Goal: Navigation & Orientation: Understand site structure

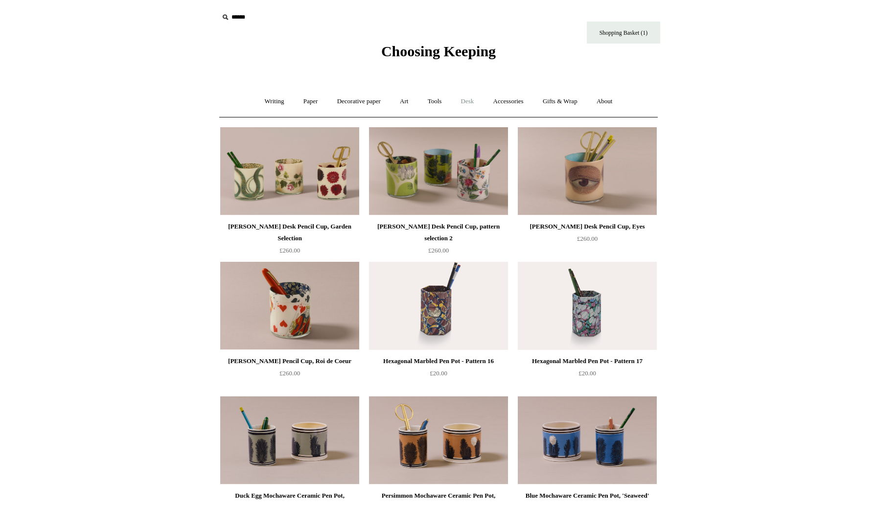
click at [469, 101] on link "Desk +" at bounding box center [467, 102] width 31 height 26
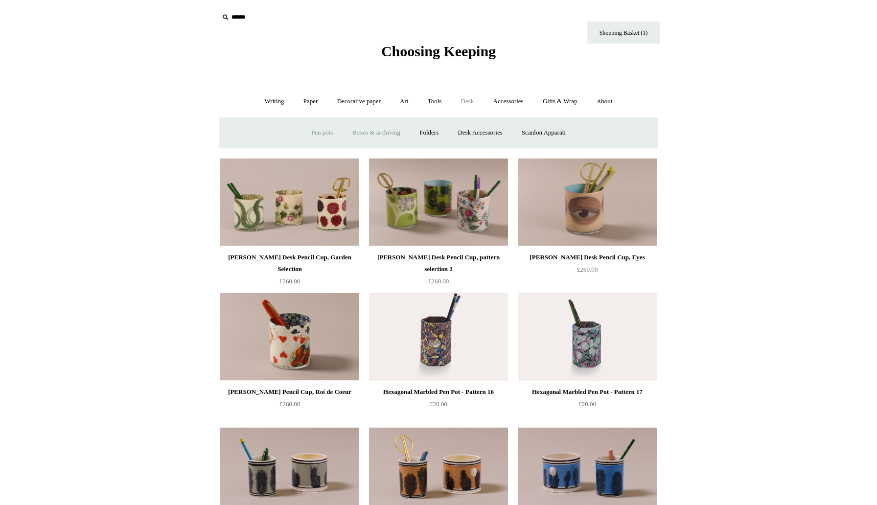
click at [374, 132] on link "Boxes & archiving" at bounding box center [377, 133] width 66 height 26
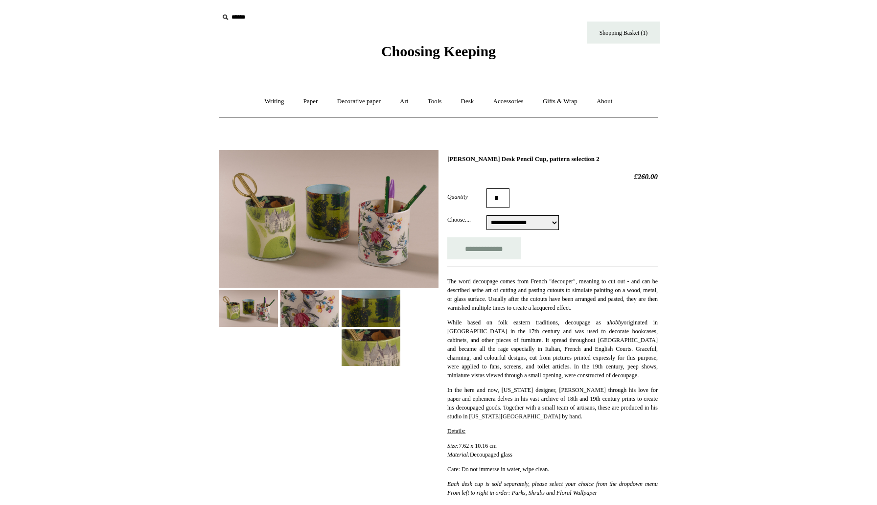
select select "**********"
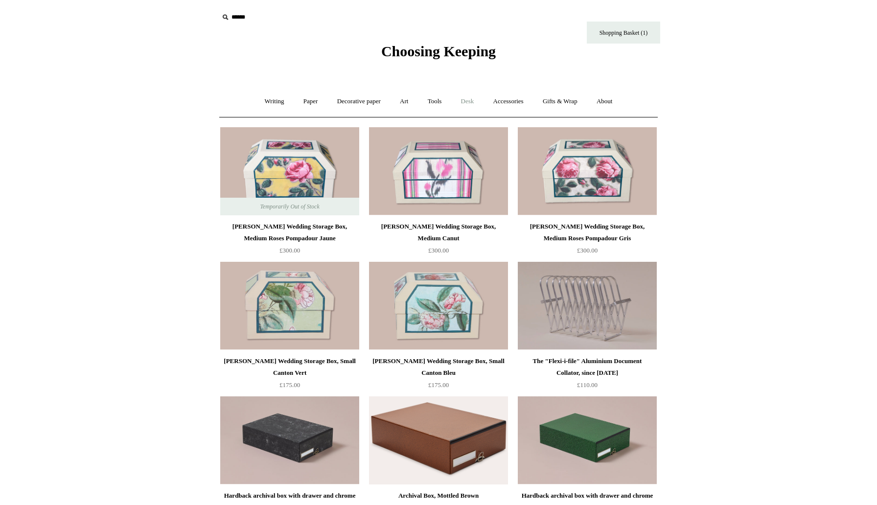
click at [472, 99] on link "Desk +" at bounding box center [467, 102] width 31 height 26
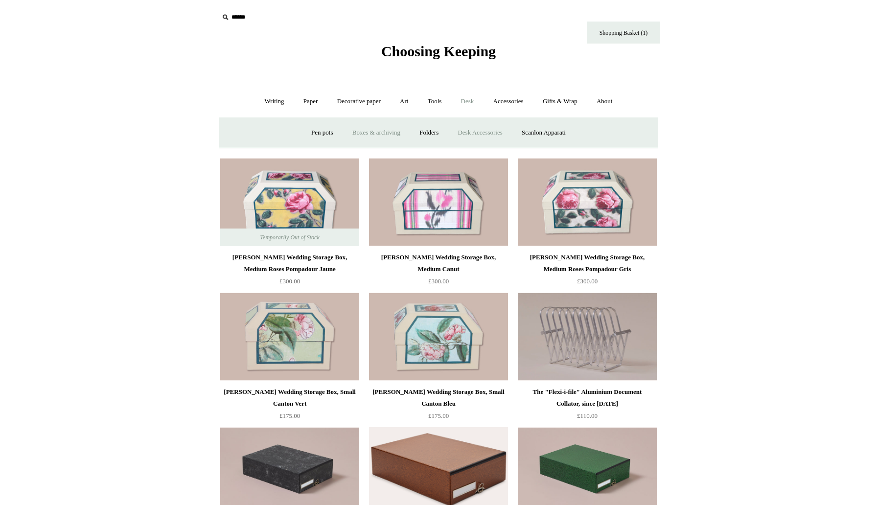
click at [470, 134] on link "Desk Accessories" at bounding box center [480, 133] width 62 height 26
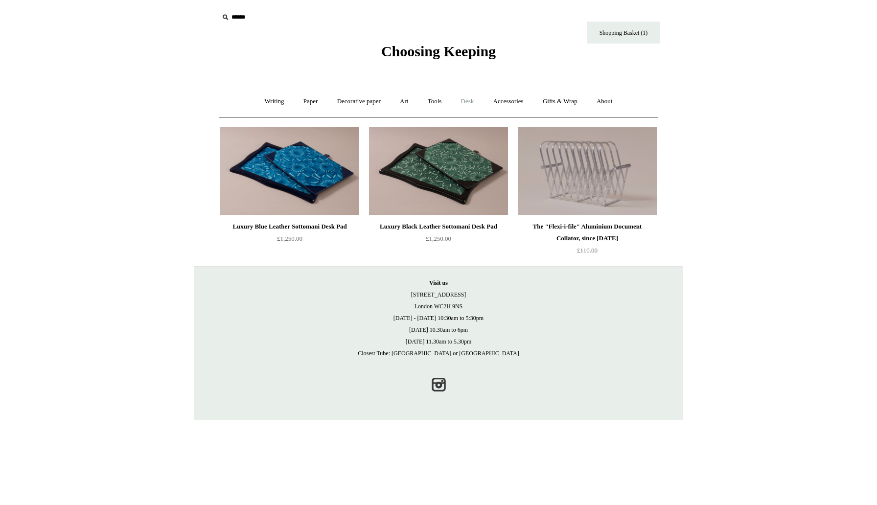
click at [470, 106] on link "Desk +" at bounding box center [467, 102] width 31 height 26
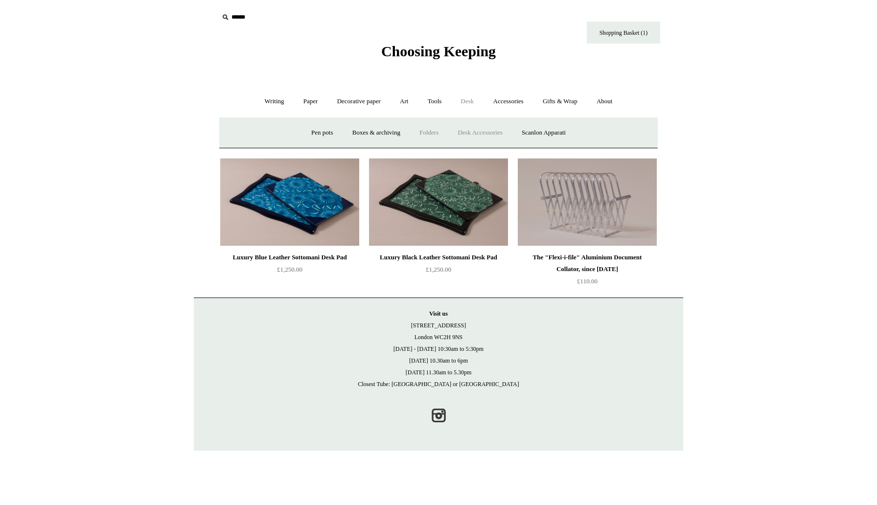
click at [431, 132] on link "Folders" at bounding box center [429, 133] width 37 height 26
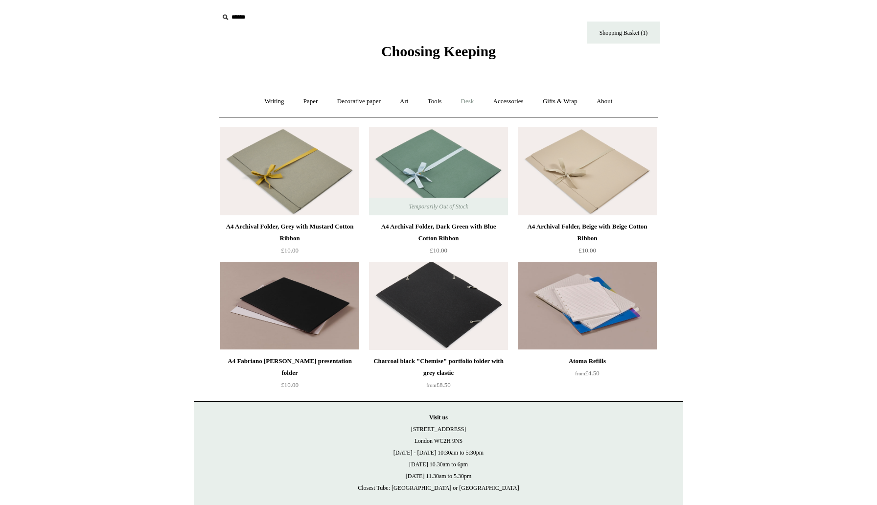
click at [470, 105] on link "Desk +" at bounding box center [467, 102] width 31 height 26
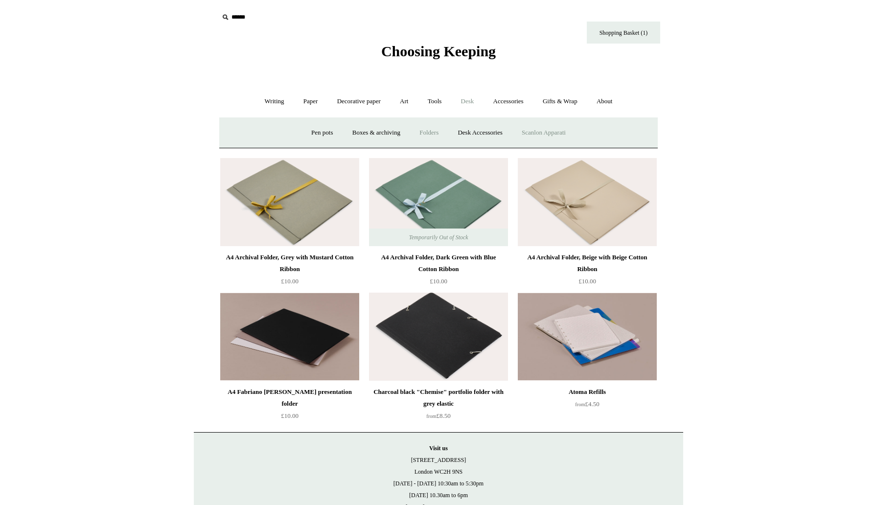
click at [535, 140] on link "Scanlon Apparati" at bounding box center [544, 133] width 62 height 26
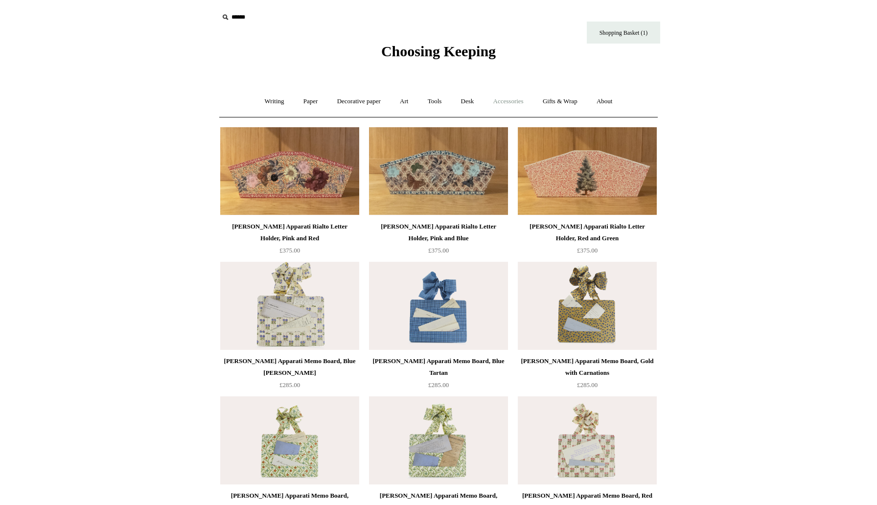
click at [493, 98] on link "Accessories +" at bounding box center [509, 102] width 48 height 26
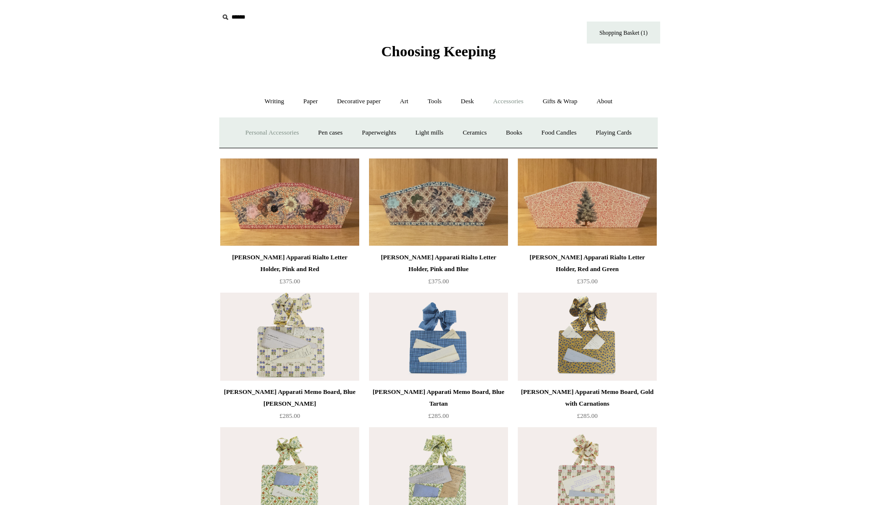
click at [274, 135] on link "Personal Accessories +" at bounding box center [271, 133] width 71 height 26
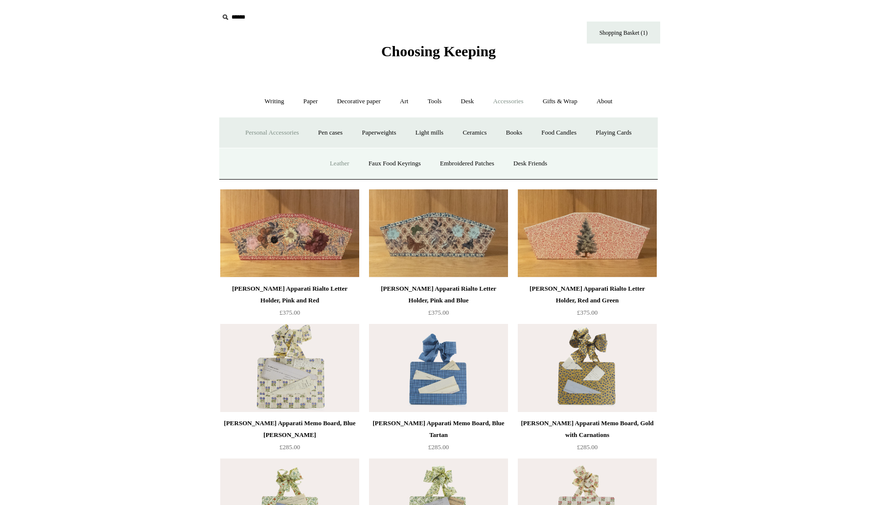
click at [336, 168] on link "Leather" at bounding box center [339, 164] width 37 height 26
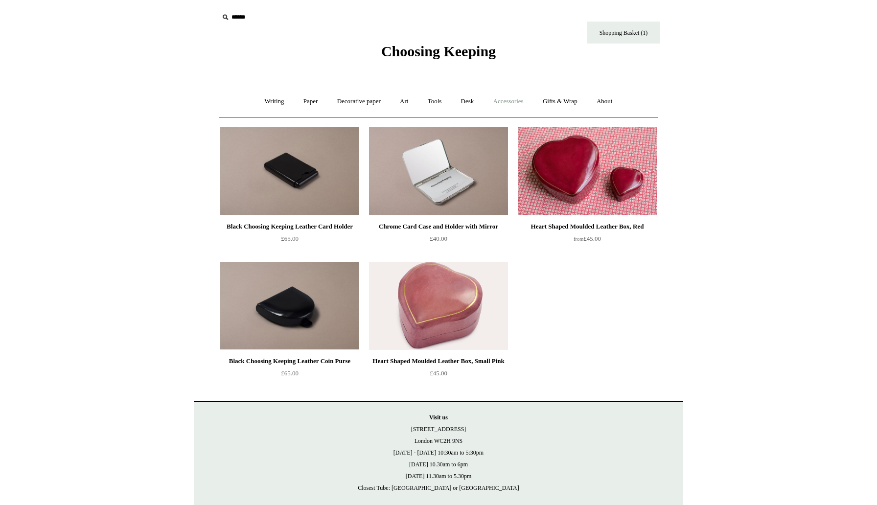
click at [514, 95] on link "Accessories +" at bounding box center [509, 102] width 48 height 26
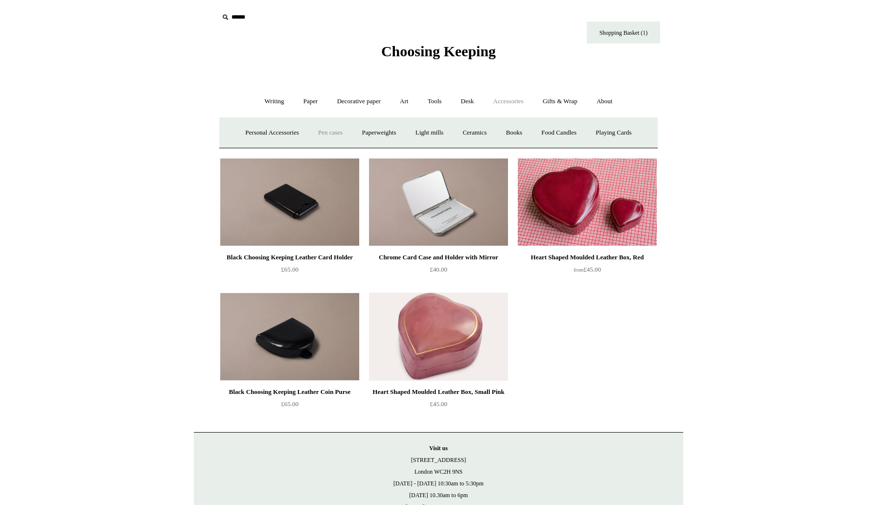
click at [329, 132] on link "Pen cases" at bounding box center [330, 133] width 42 height 26
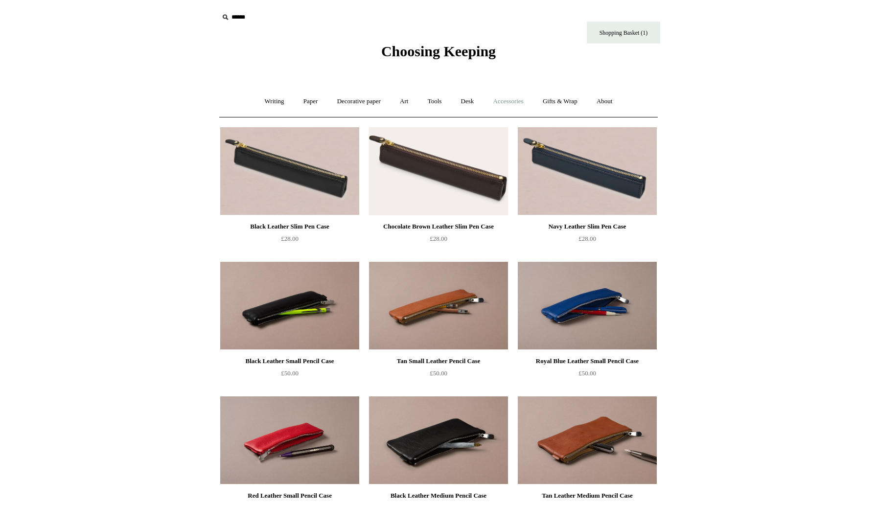
click at [503, 97] on link "Accessories +" at bounding box center [509, 102] width 48 height 26
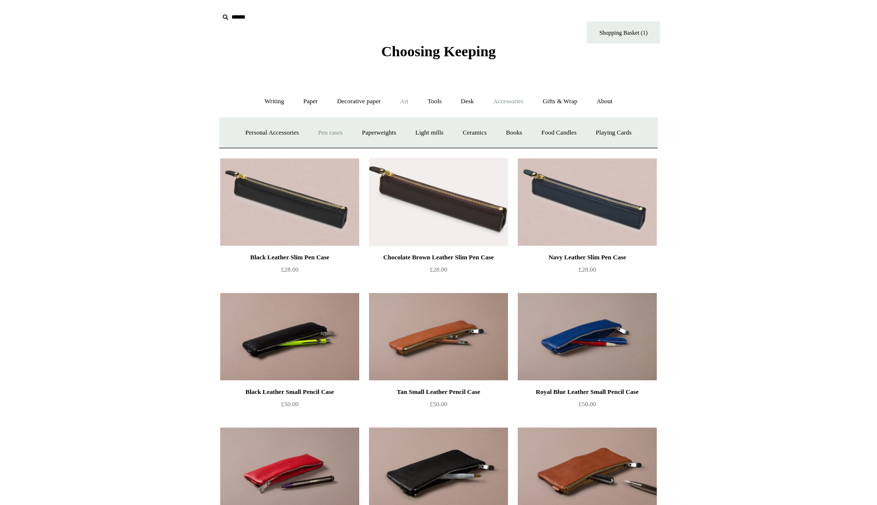
click at [399, 105] on link "Art +" at bounding box center [404, 102] width 26 height 26
click at [506, 136] on link "Colour pencils & Crayons" at bounding box center [472, 133] width 84 height 26
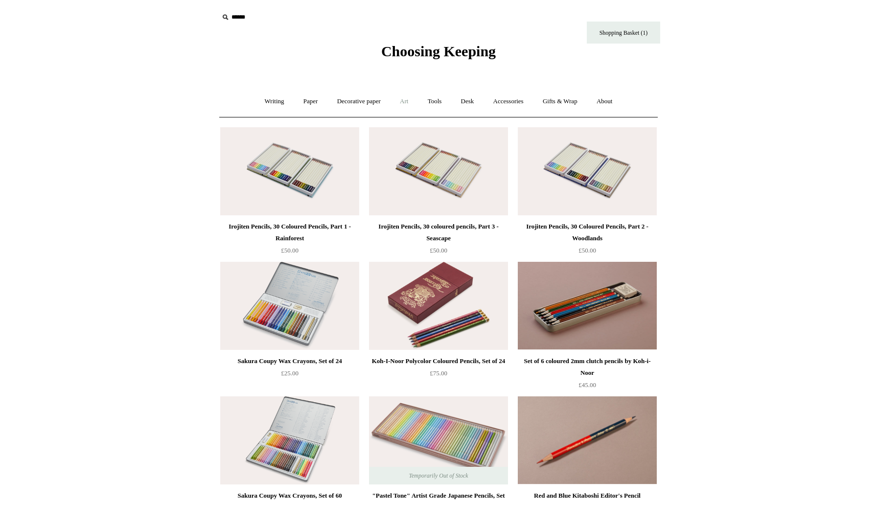
click at [402, 102] on link "Art +" at bounding box center [404, 102] width 26 height 26
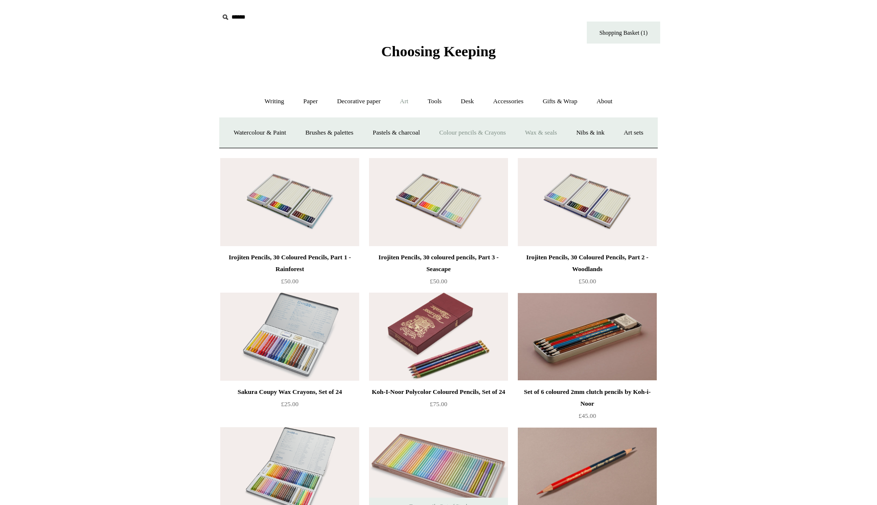
click at [566, 134] on link "Wax & seals" at bounding box center [540, 133] width 49 height 26
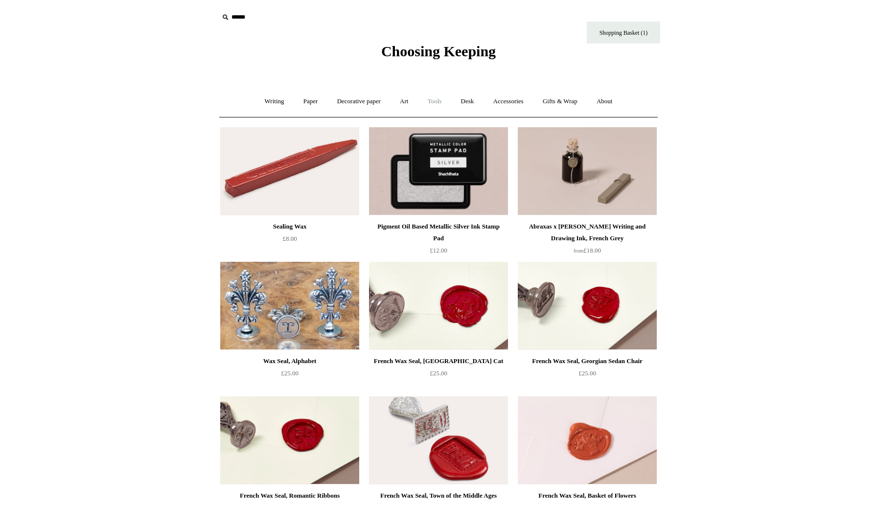
click at [445, 98] on link "Tools +" at bounding box center [435, 102] width 32 height 26
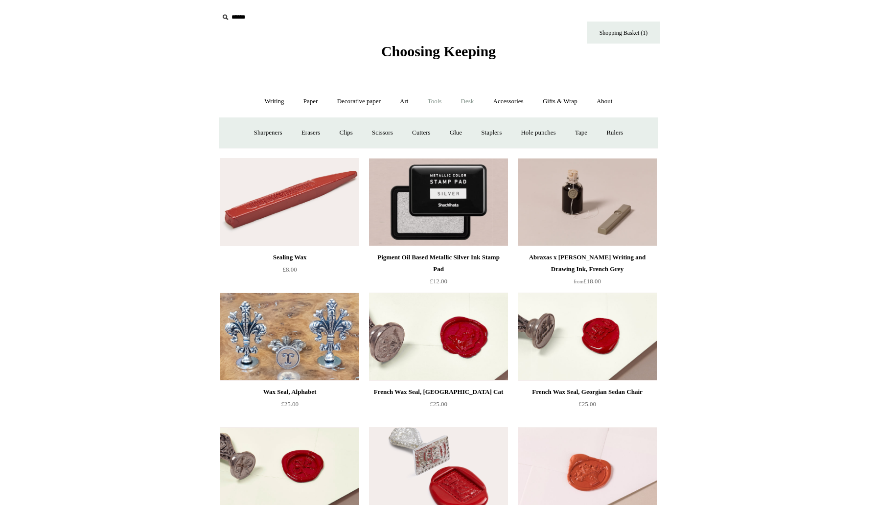
click at [471, 100] on link "Desk +" at bounding box center [467, 102] width 31 height 26
click at [409, 95] on link "Art +" at bounding box center [404, 102] width 26 height 26
click at [433, 100] on link "Tools +" at bounding box center [435, 102] width 32 height 26
click at [257, 135] on link "Sharpeners" at bounding box center [268, 133] width 46 height 26
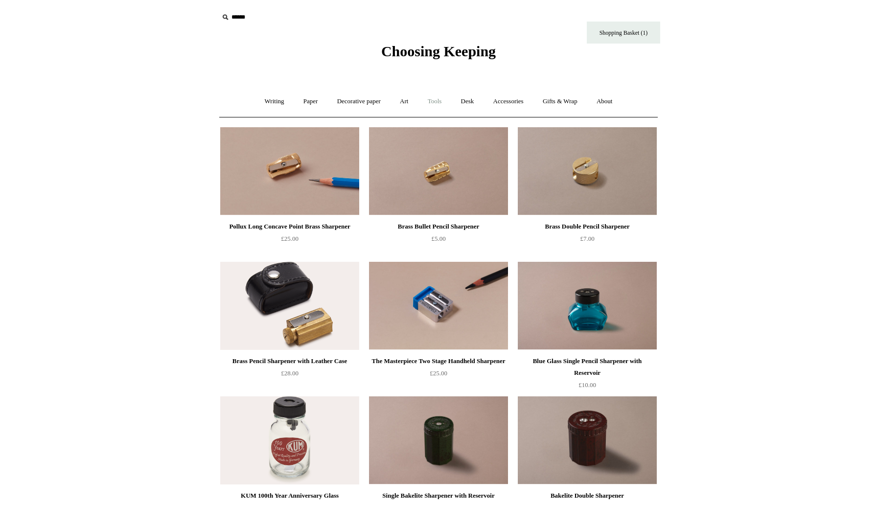
click at [431, 99] on link "Tools +" at bounding box center [435, 102] width 32 height 26
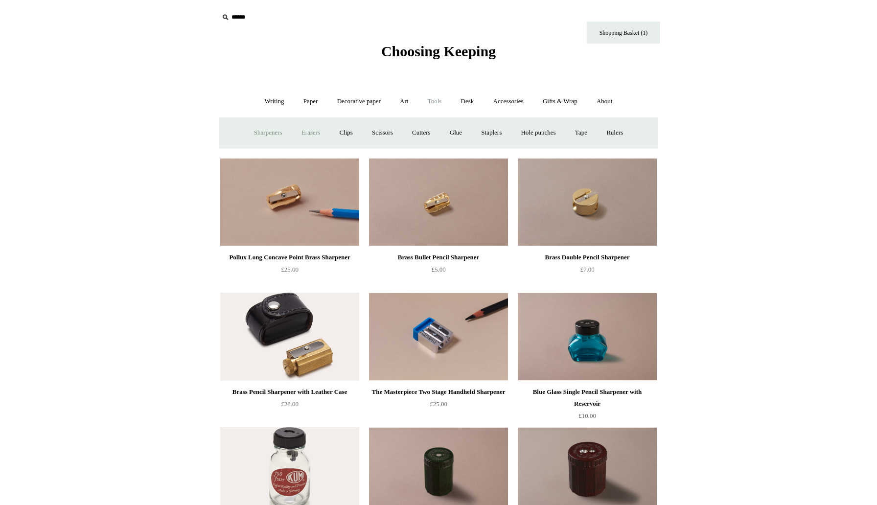
click at [301, 132] on link "Erasers" at bounding box center [311, 133] width 36 height 26
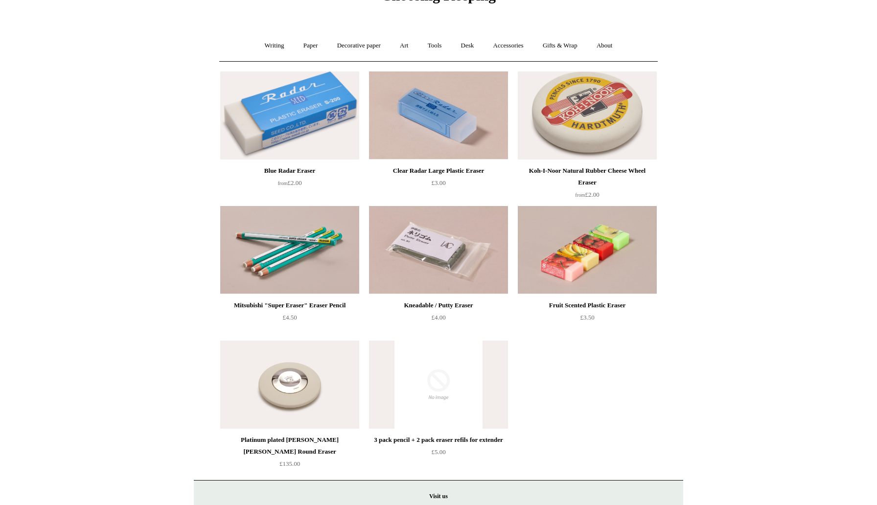
scroll to position [31, 0]
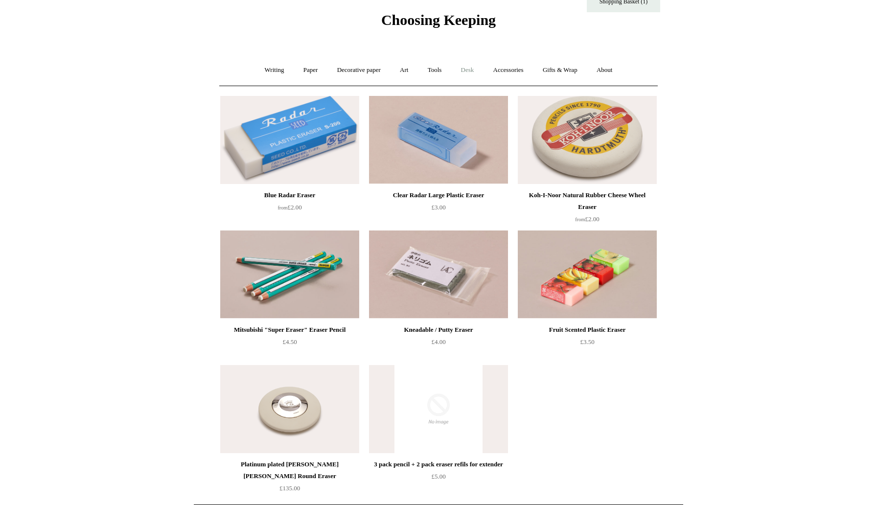
click at [467, 72] on link "Desk +" at bounding box center [467, 70] width 31 height 26
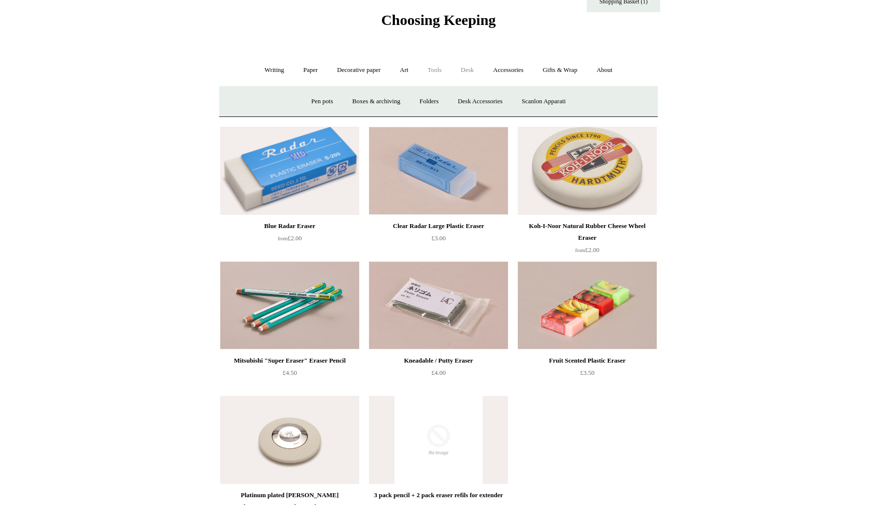
click at [433, 74] on link "Tools +" at bounding box center [435, 70] width 32 height 26
click at [413, 73] on link "Art +" at bounding box center [404, 70] width 26 height 26
click at [430, 73] on link "Tools +" at bounding box center [435, 70] width 32 height 26
click at [338, 102] on link "Clips +" at bounding box center [345, 102] width 31 height 26
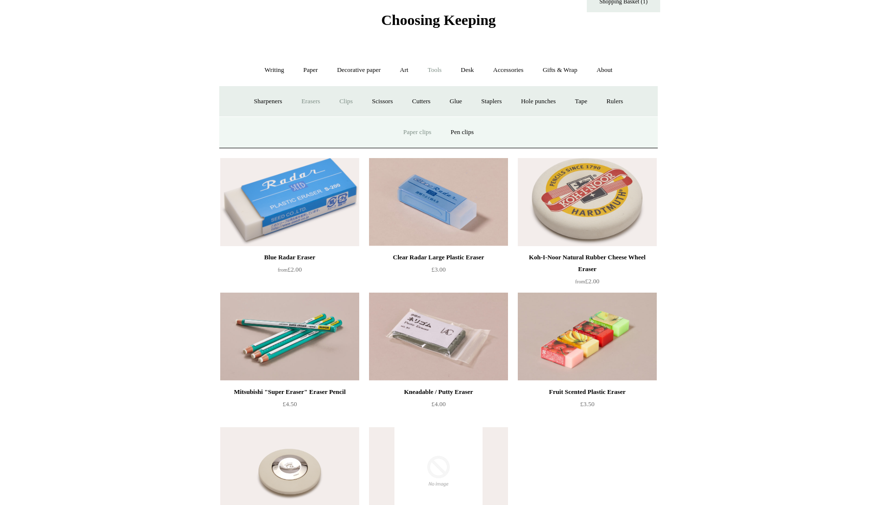
click at [401, 134] on link "Paper clips" at bounding box center [418, 132] width 46 height 26
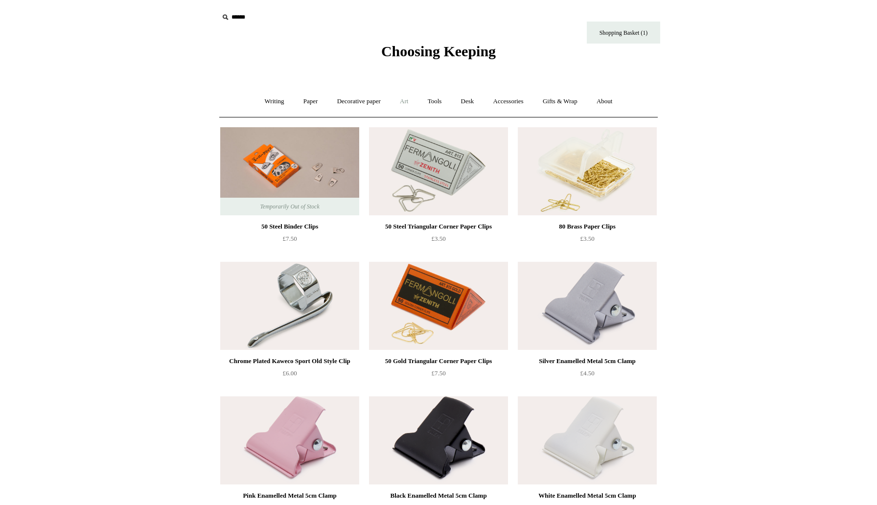
click at [416, 100] on link "Art +" at bounding box center [404, 102] width 26 height 26
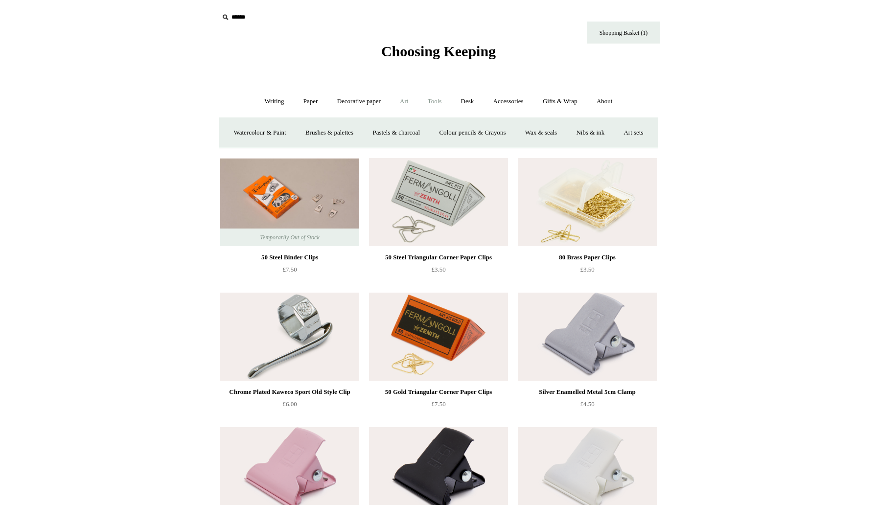
click at [431, 101] on link "Tools +" at bounding box center [435, 102] width 32 height 26
click at [387, 137] on link "Scissors" at bounding box center [382, 133] width 39 height 26
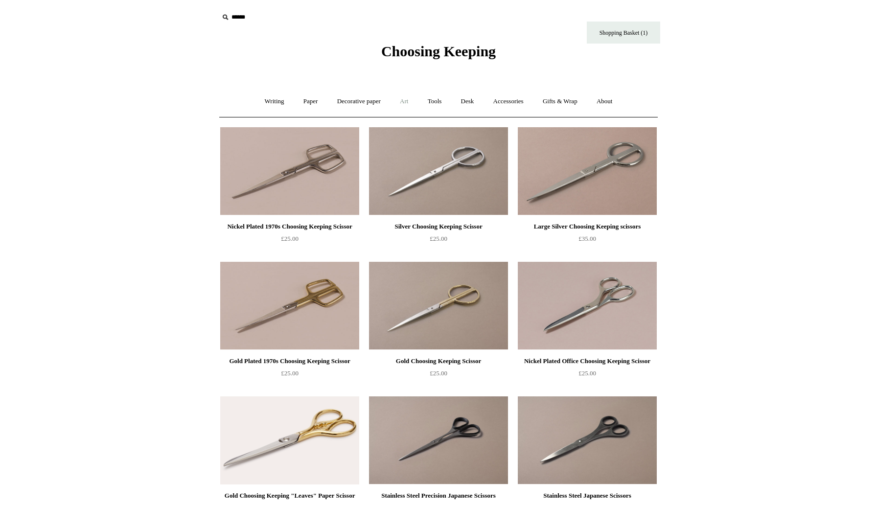
click at [402, 102] on link "Art +" at bounding box center [404, 102] width 26 height 26
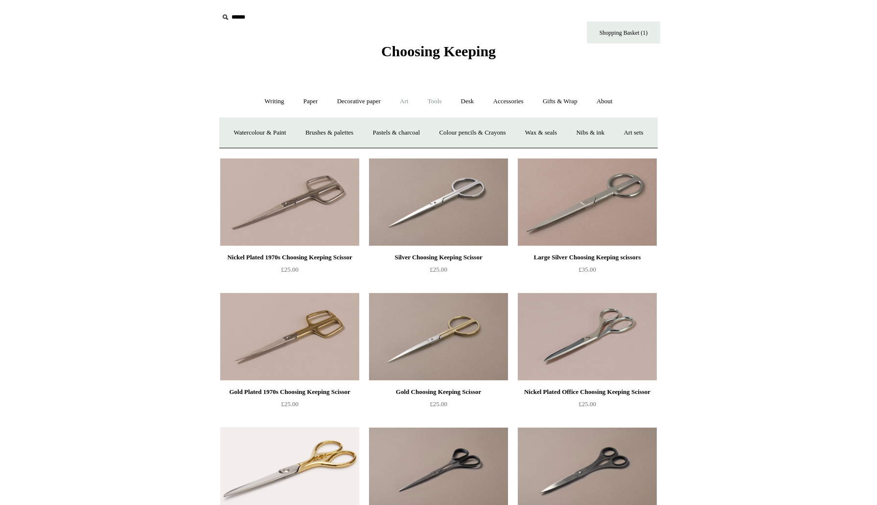
click at [445, 101] on link "Tools +" at bounding box center [435, 102] width 32 height 26
click at [426, 131] on link "Cutters" at bounding box center [421, 133] width 36 height 26
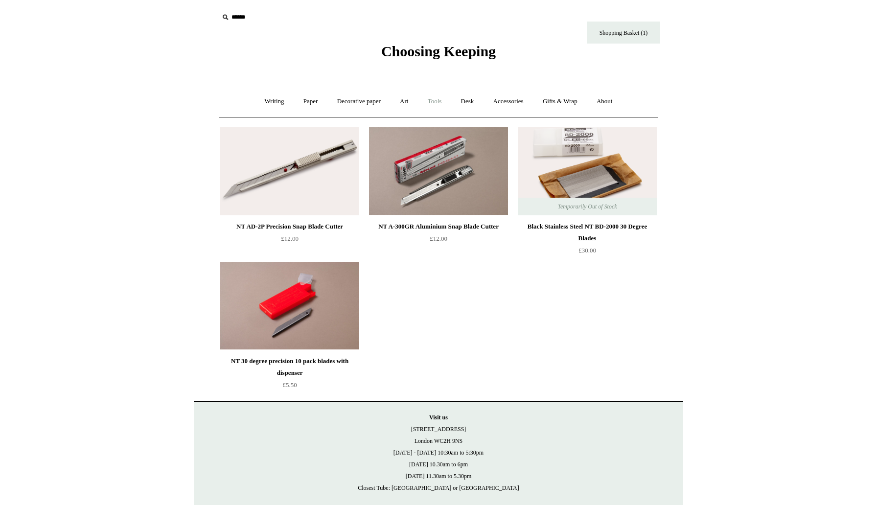
click at [433, 97] on link "Tools +" at bounding box center [435, 102] width 32 height 26
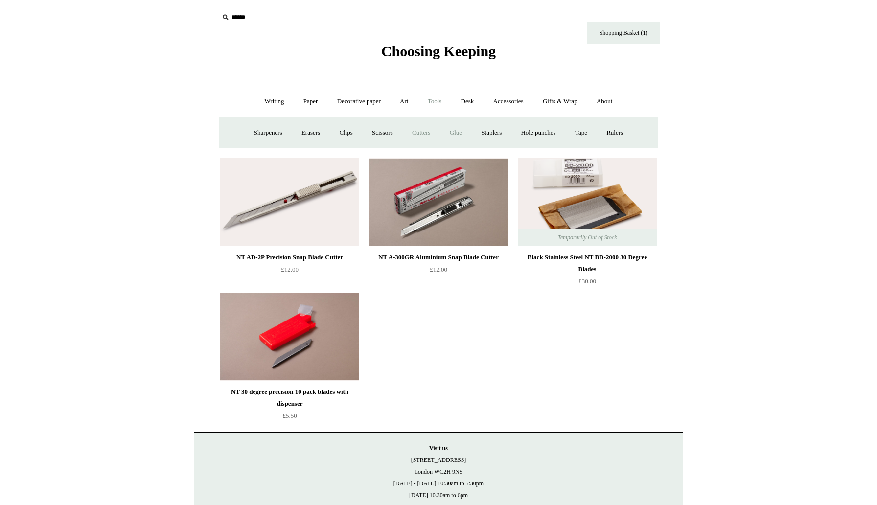
click at [455, 137] on link "Glue" at bounding box center [456, 133] width 30 height 26
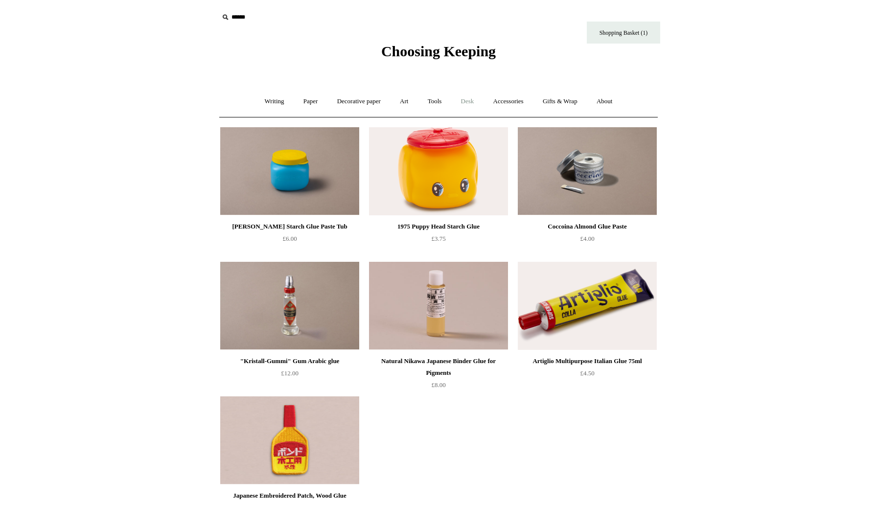
click at [477, 102] on link "Desk +" at bounding box center [467, 102] width 31 height 26
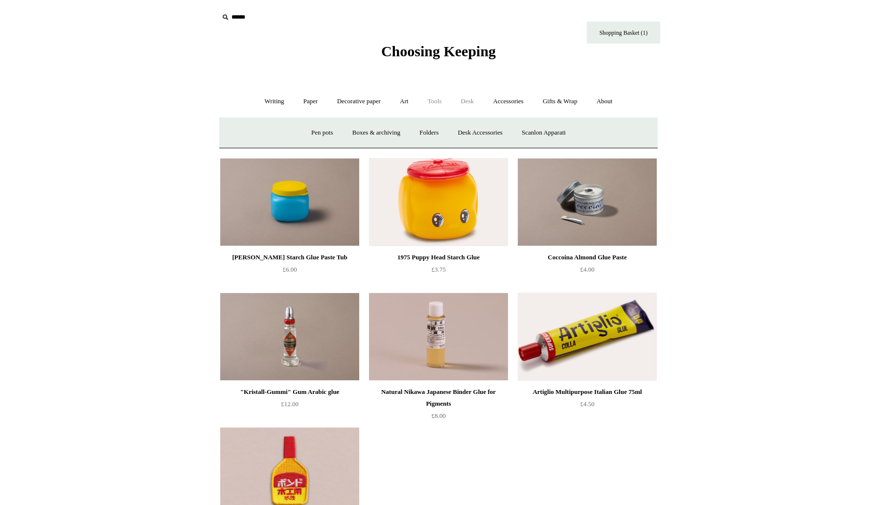
click at [437, 101] on link "Tools +" at bounding box center [435, 102] width 32 height 26
click at [483, 133] on link "Staplers +" at bounding box center [491, 133] width 38 height 26
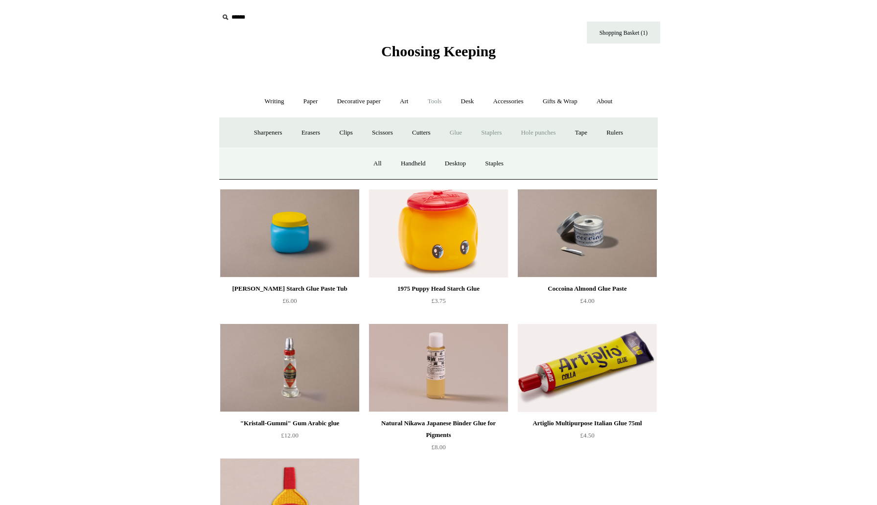
click at [555, 130] on link "Hole punches" at bounding box center [538, 133] width 52 height 26
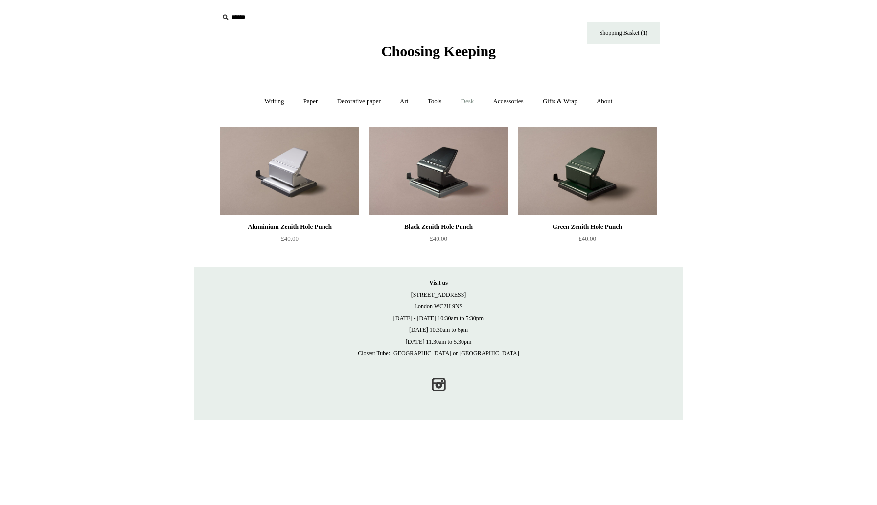
click at [469, 101] on link "Desk +" at bounding box center [467, 102] width 31 height 26
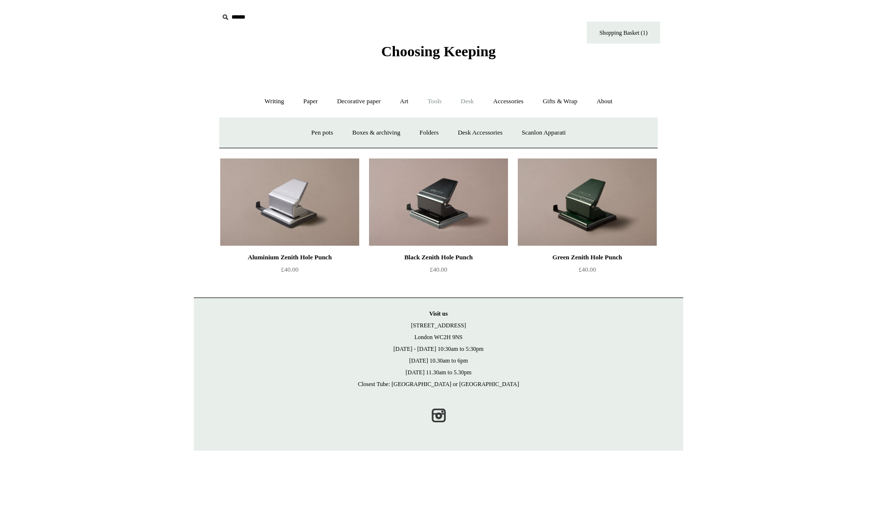
click at [442, 96] on link "Tools +" at bounding box center [435, 102] width 32 height 26
click at [580, 132] on link "Tape +" at bounding box center [581, 133] width 30 height 26
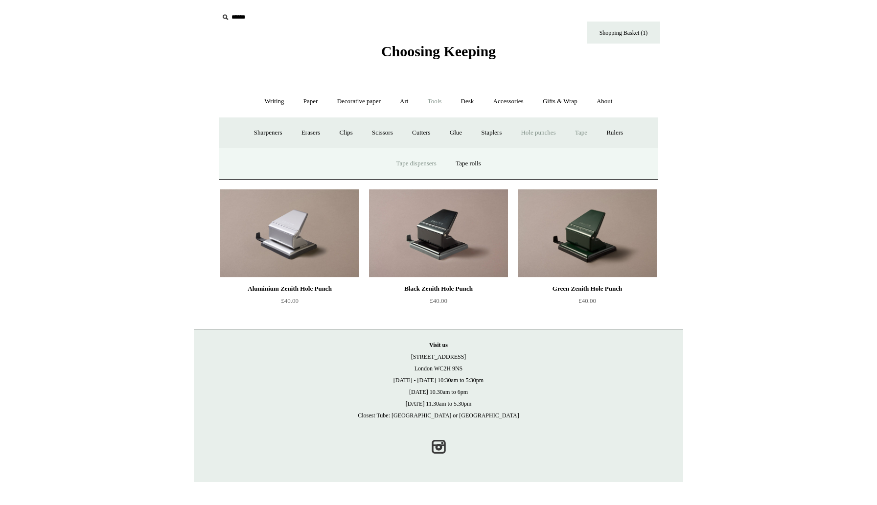
click at [423, 162] on link "Tape dispensers" at bounding box center [416, 164] width 58 height 26
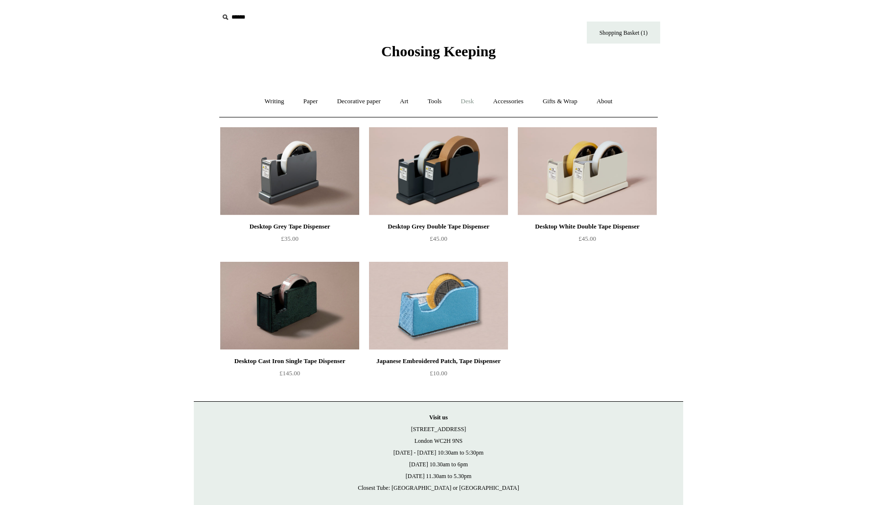
click at [470, 101] on link "Desk +" at bounding box center [467, 102] width 31 height 26
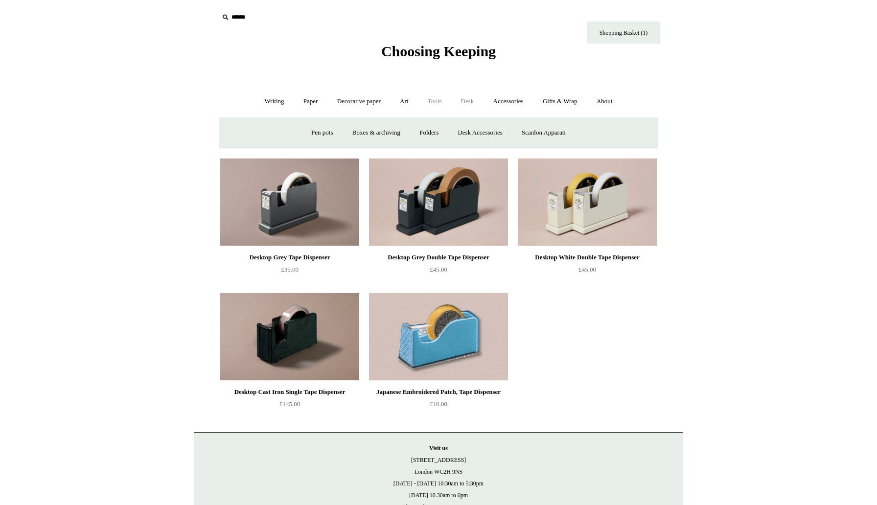
click at [447, 97] on link "Tools +" at bounding box center [435, 102] width 32 height 26
click at [624, 135] on link "Rulers" at bounding box center [615, 133] width 34 height 26
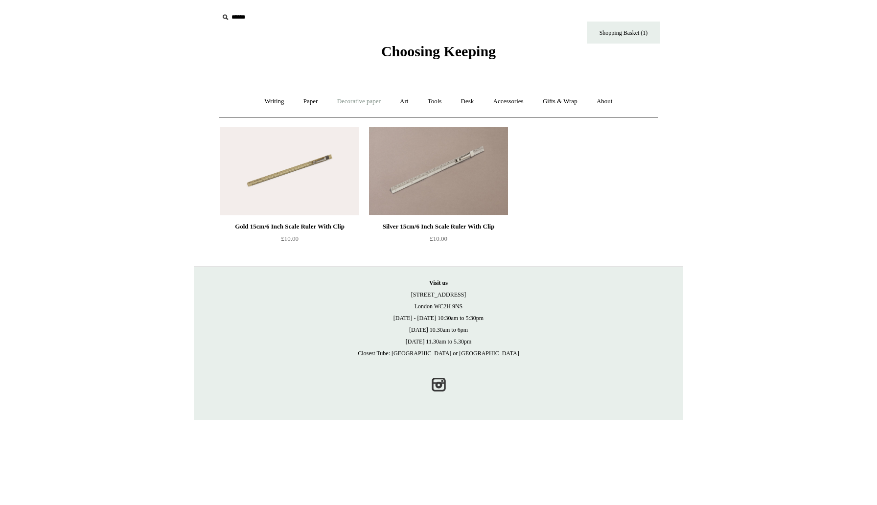
click at [364, 93] on link "Decorative paper +" at bounding box center [358, 102] width 61 height 26
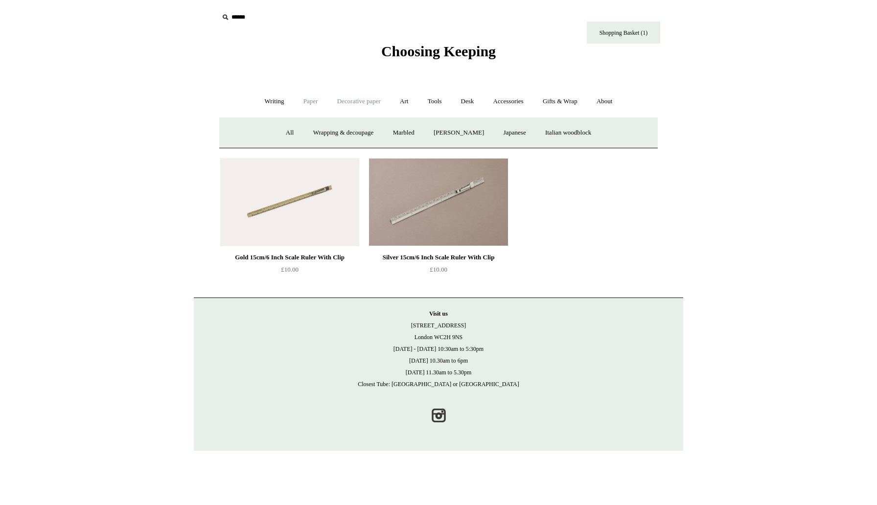
click at [310, 99] on link "Paper +" at bounding box center [311, 102] width 32 height 26
click at [262, 103] on link "Writing +" at bounding box center [274, 102] width 37 height 26
click at [312, 112] on link "Paper +" at bounding box center [311, 102] width 32 height 26
click at [418, 135] on link "Sketchbooks +" at bounding box center [424, 133] width 50 height 26
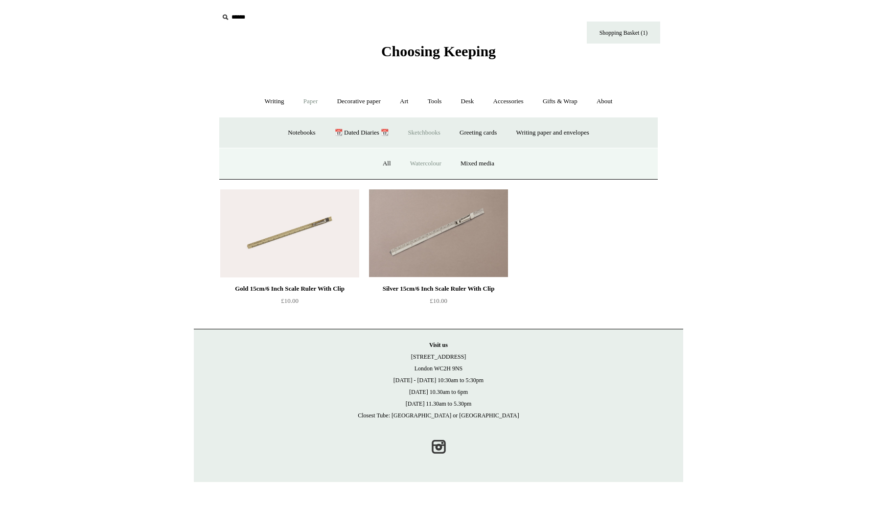
click at [414, 159] on link "Watercolour" at bounding box center [425, 164] width 49 height 26
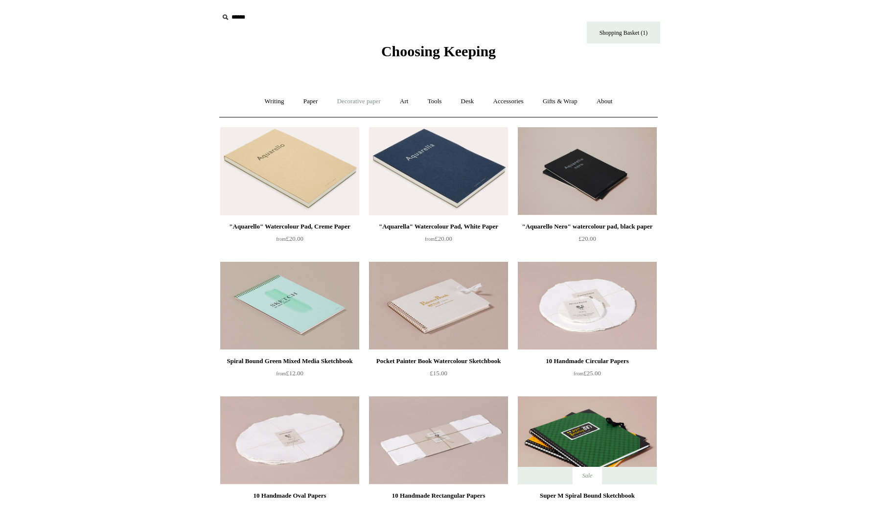
click at [373, 103] on link "Decorative paper +" at bounding box center [358, 102] width 61 height 26
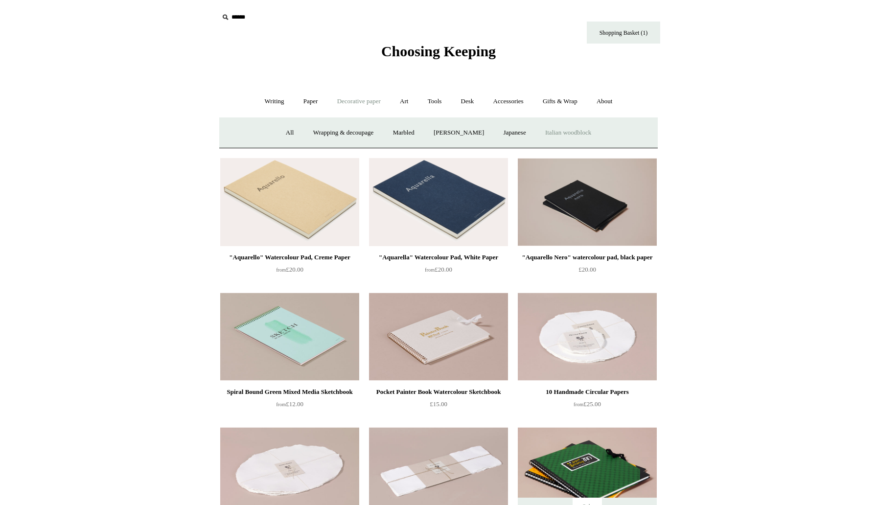
click at [545, 132] on link "Italian woodblock" at bounding box center [569, 133] width 64 height 26
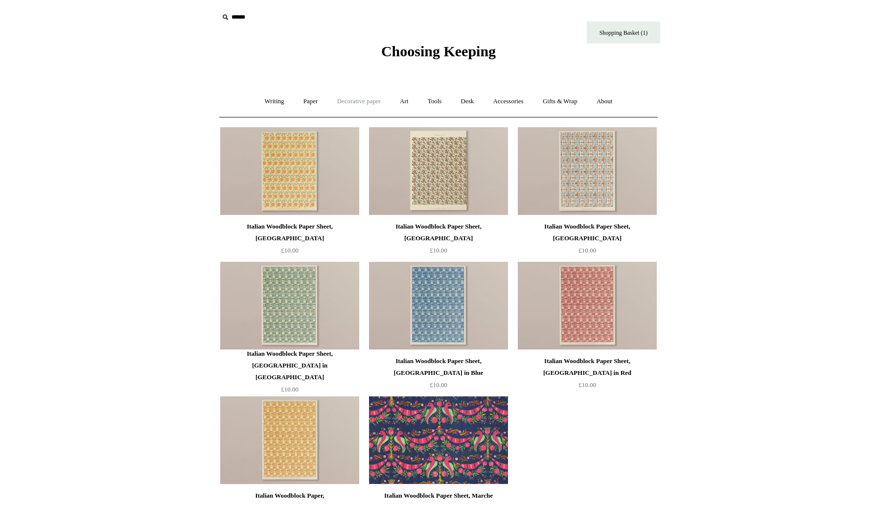
click at [351, 107] on link "Decorative paper +" at bounding box center [358, 102] width 61 height 26
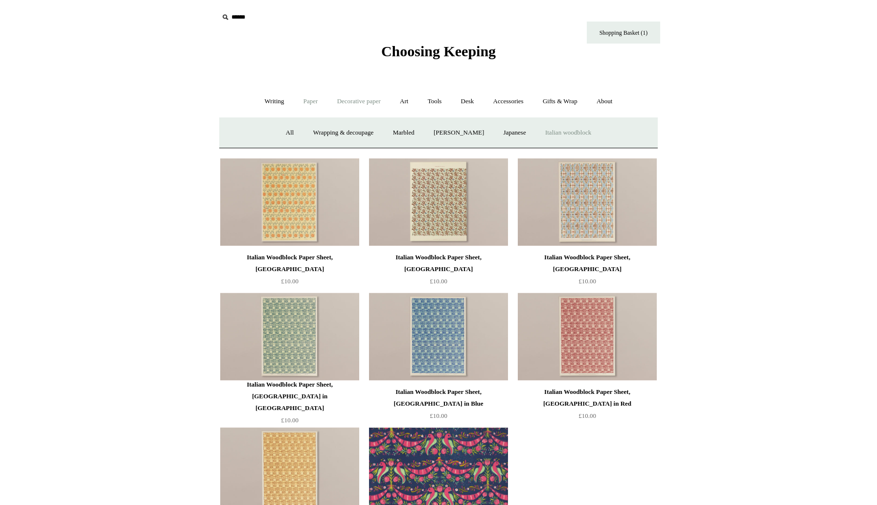
click at [304, 106] on link "Paper +" at bounding box center [311, 102] width 32 height 26
click at [434, 131] on link "Sketchbooks +" at bounding box center [424, 133] width 50 height 26
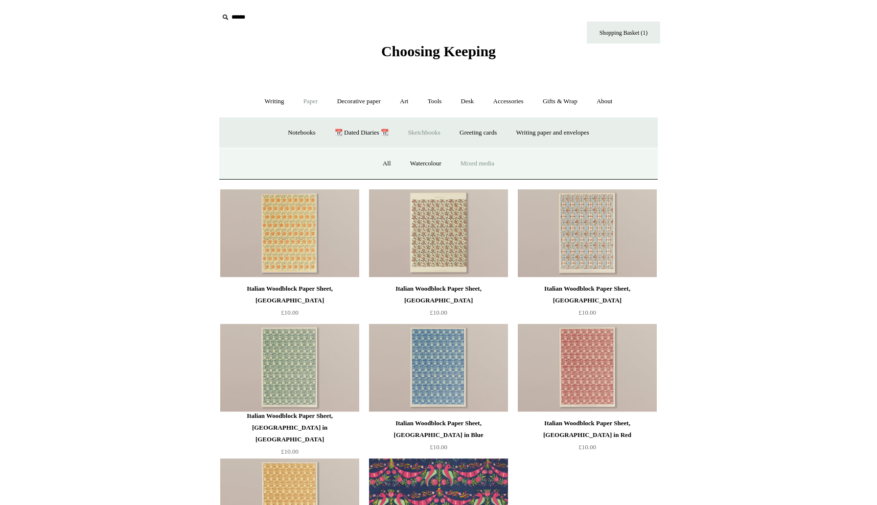
click at [470, 161] on link "Mixed media" at bounding box center [477, 164] width 51 height 26
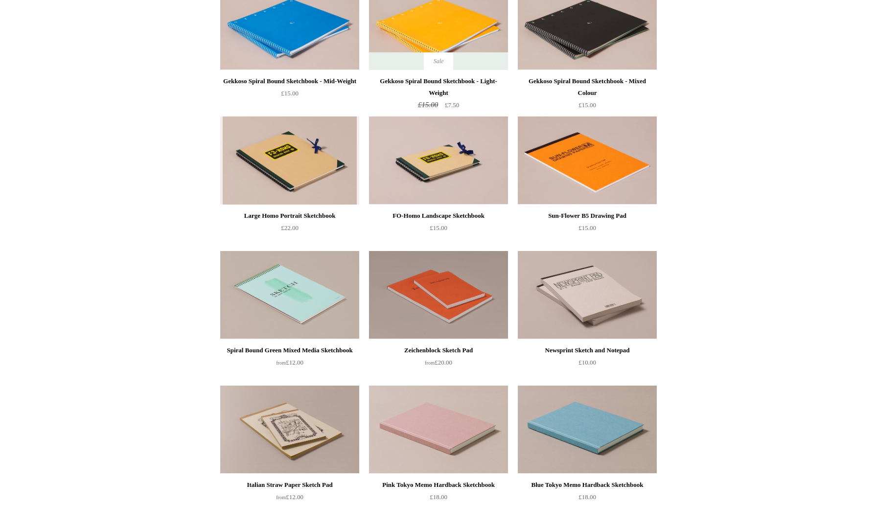
scroll to position [118, 0]
